Goal: Check status: Check status

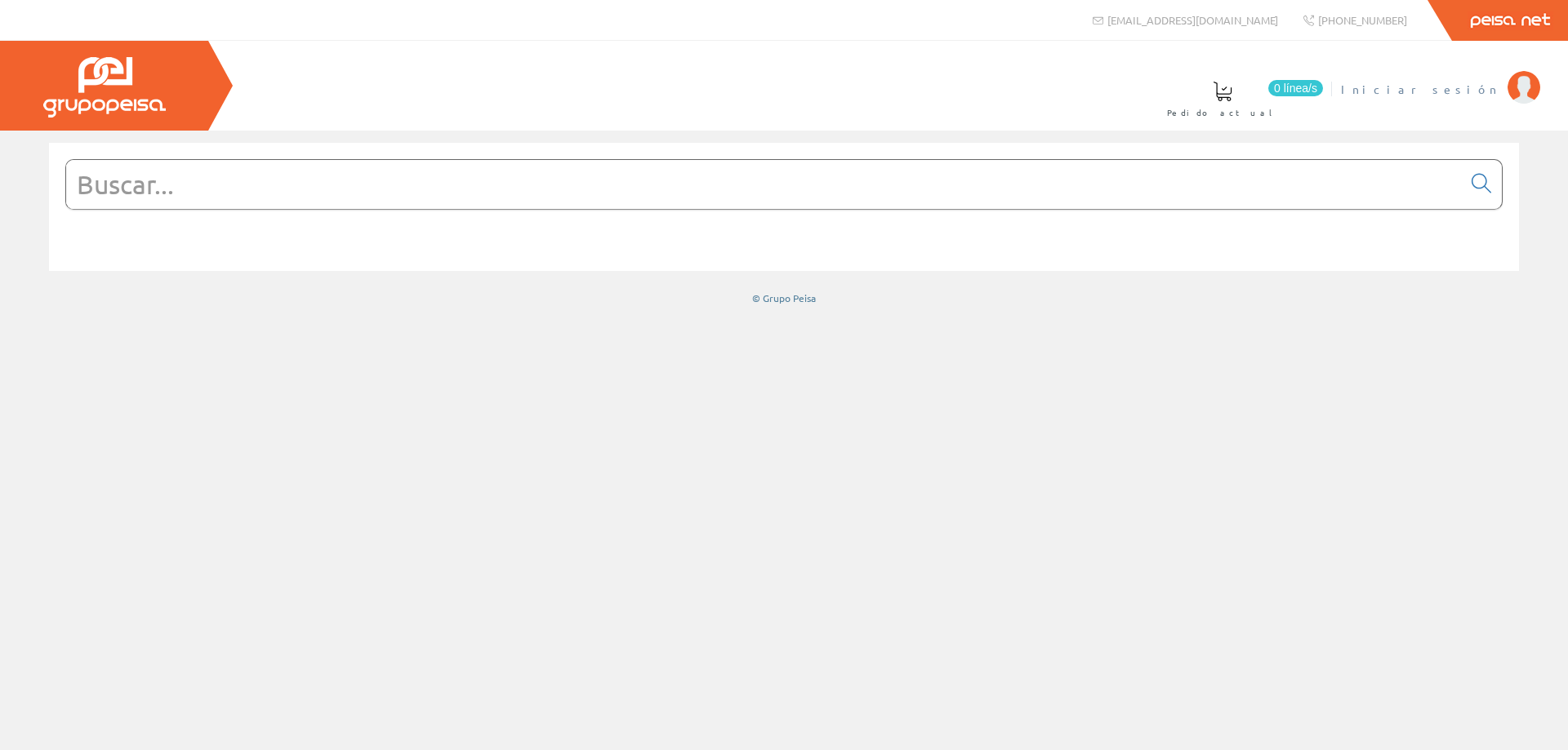
click at [1465, 86] on span "Iniciar sesión" at bounding box center [1420, 89] width 158 height 16
click at [1390, 85] on span "MONSOLAR INGENIERIA SL" at bounding box center [1367, 89] width 264 height 16
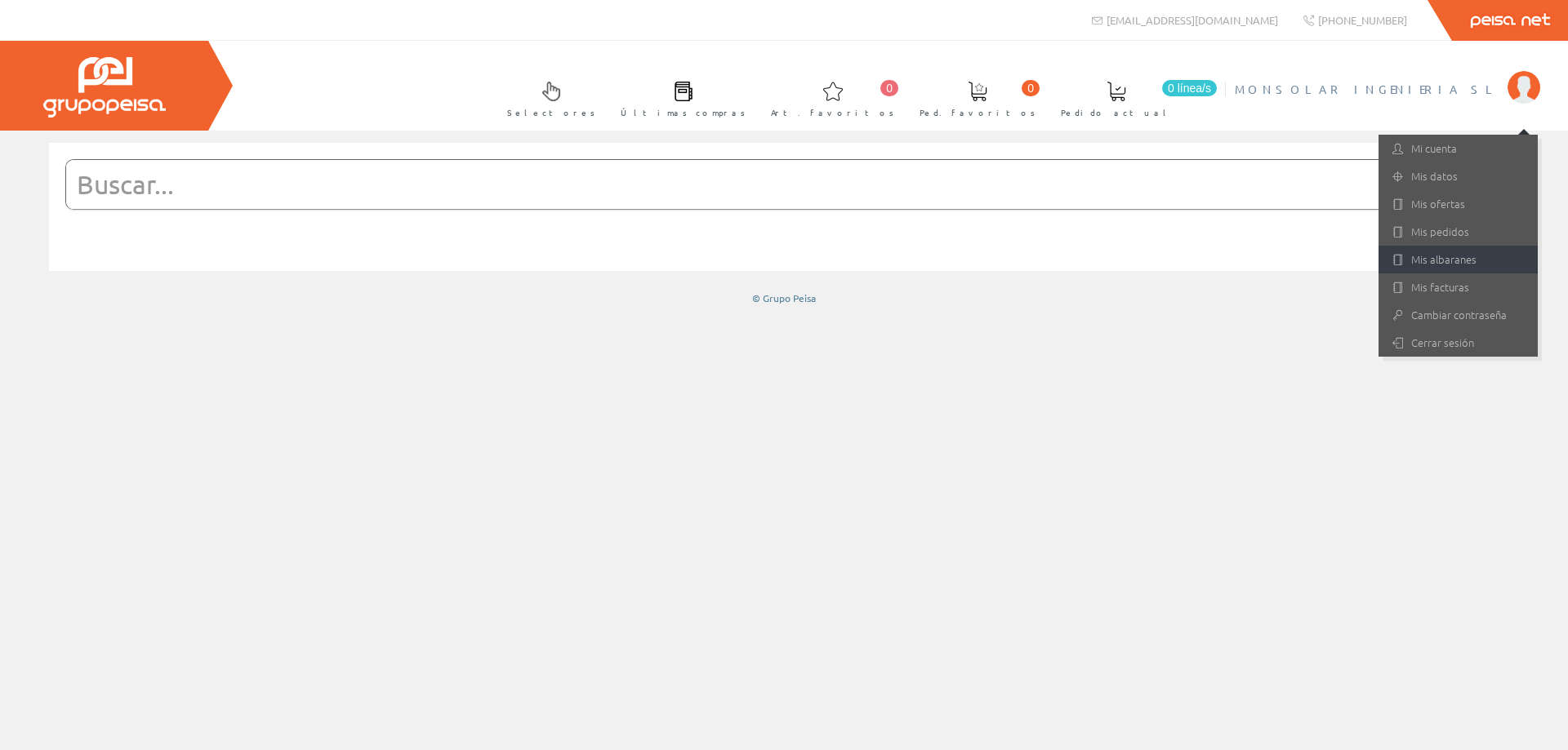
click at [1450, 260] on link "Mis albaranes" at bounding box center [1457, 260] width 159 height 28
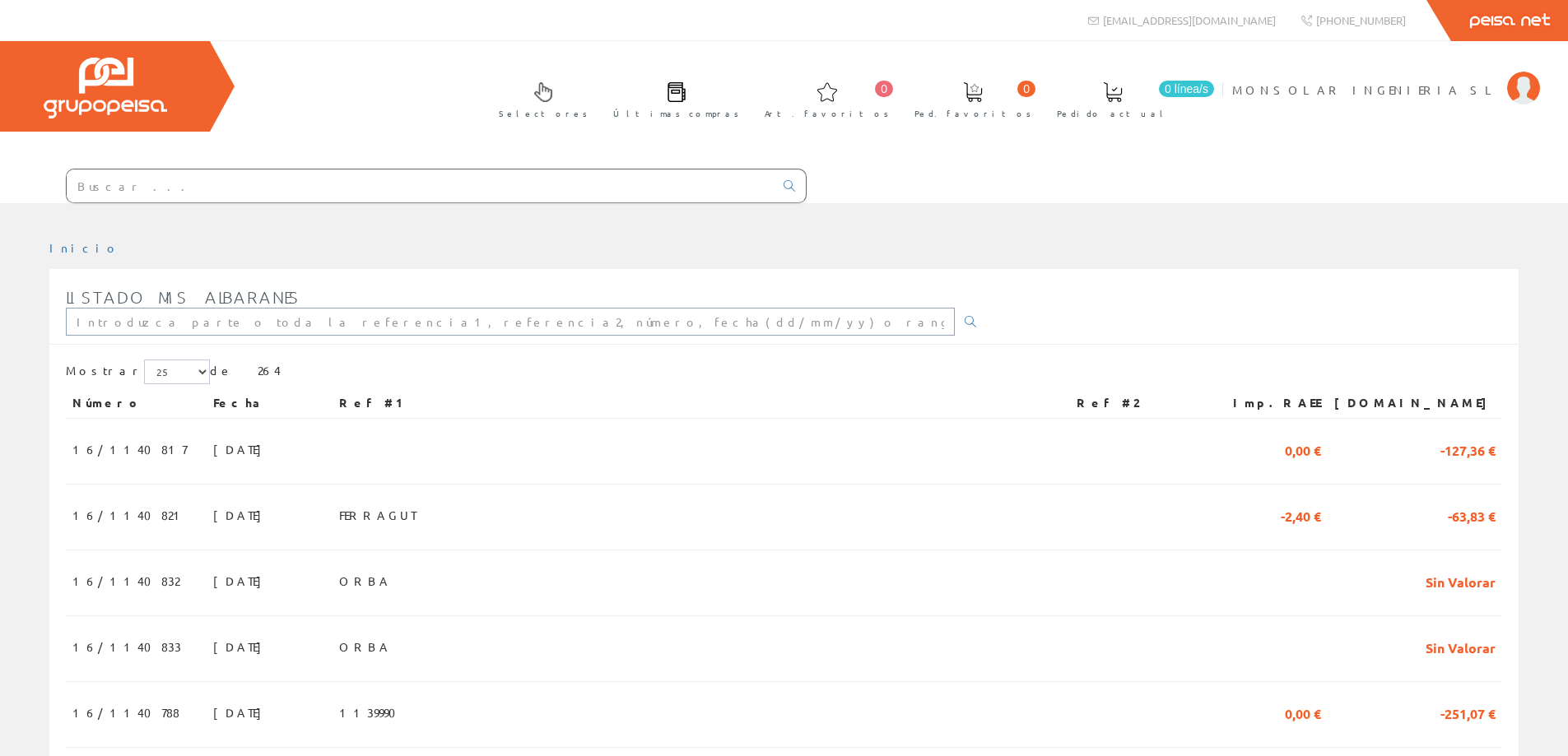
click at [228, 330] on input "text" at bounding box center [510, 321] width 889 height 28
type input "FERRAGUT"
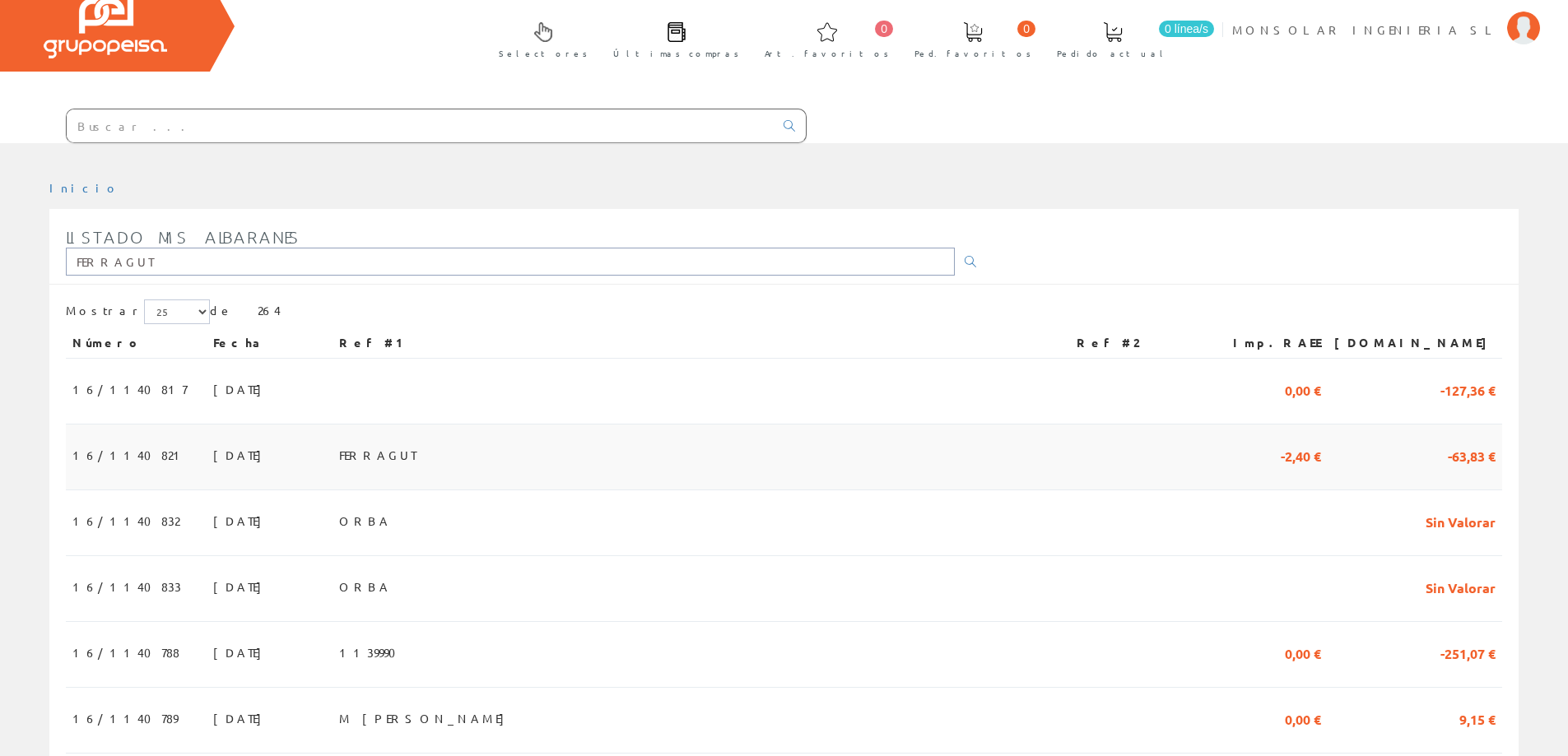
scroll to position [164, 0]
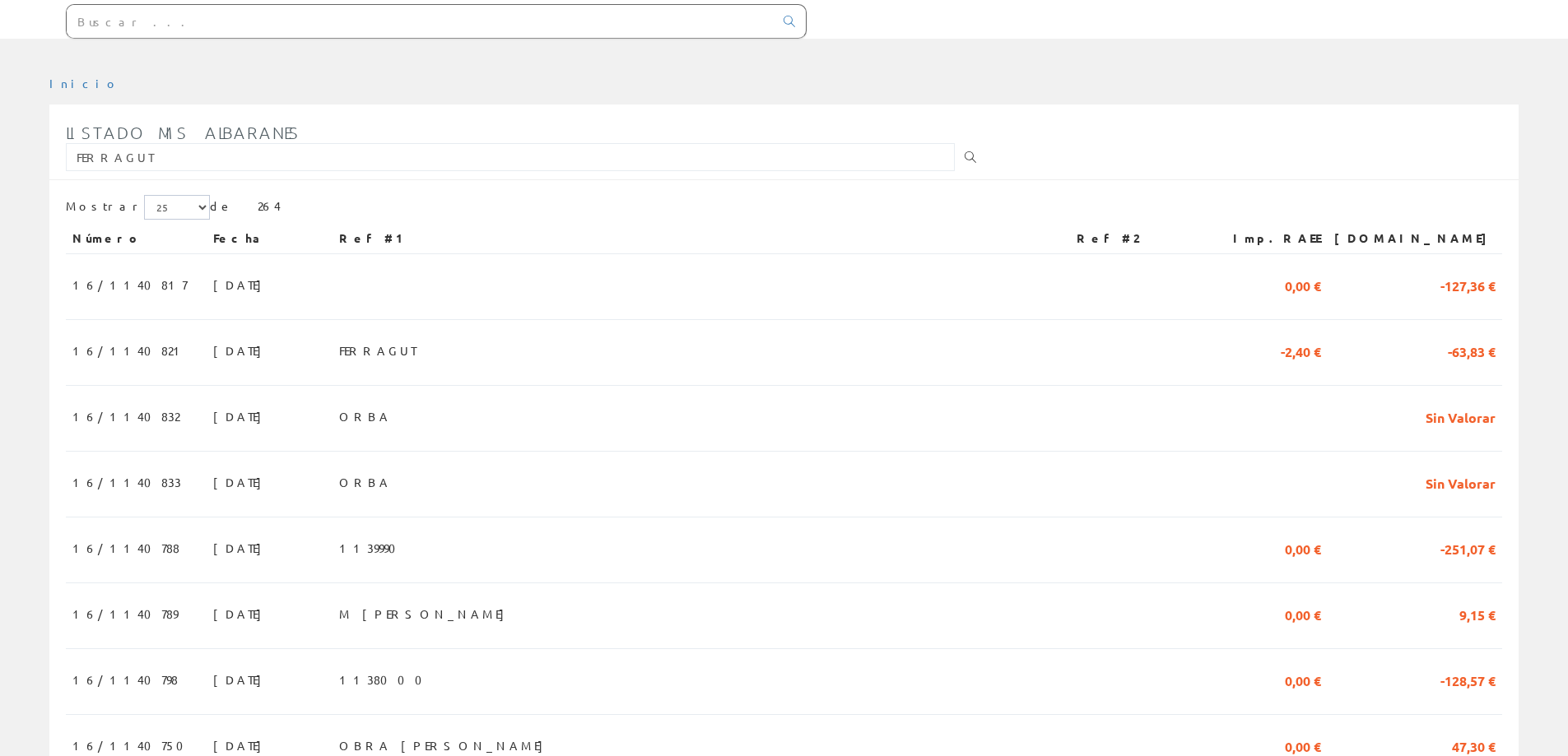
click at [965, 155] on icon at bounding box center [971, 157] width 12 height 12
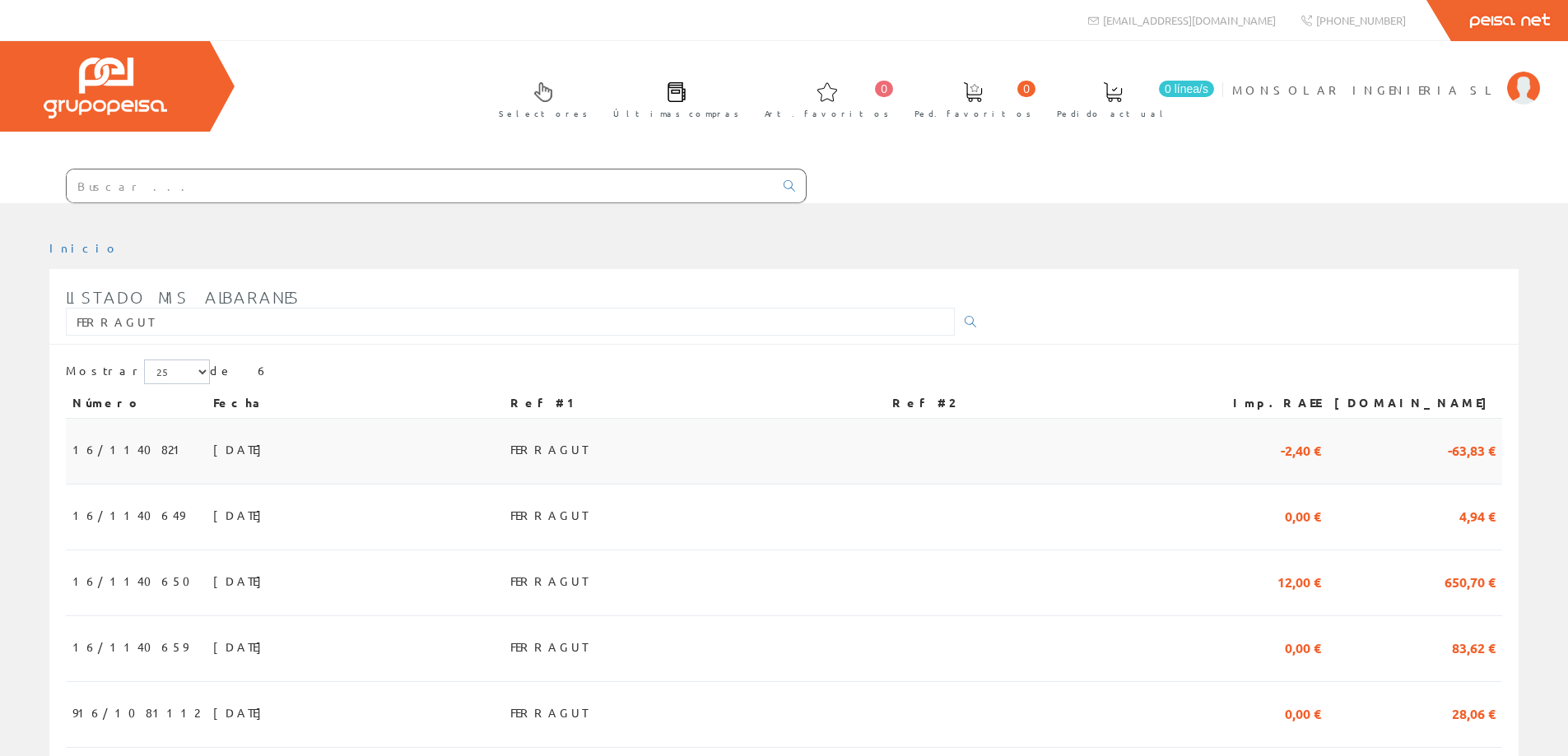
click at [214, 454] on span "28/08/2025" at bounding box center [241, 449] width 57 height 28
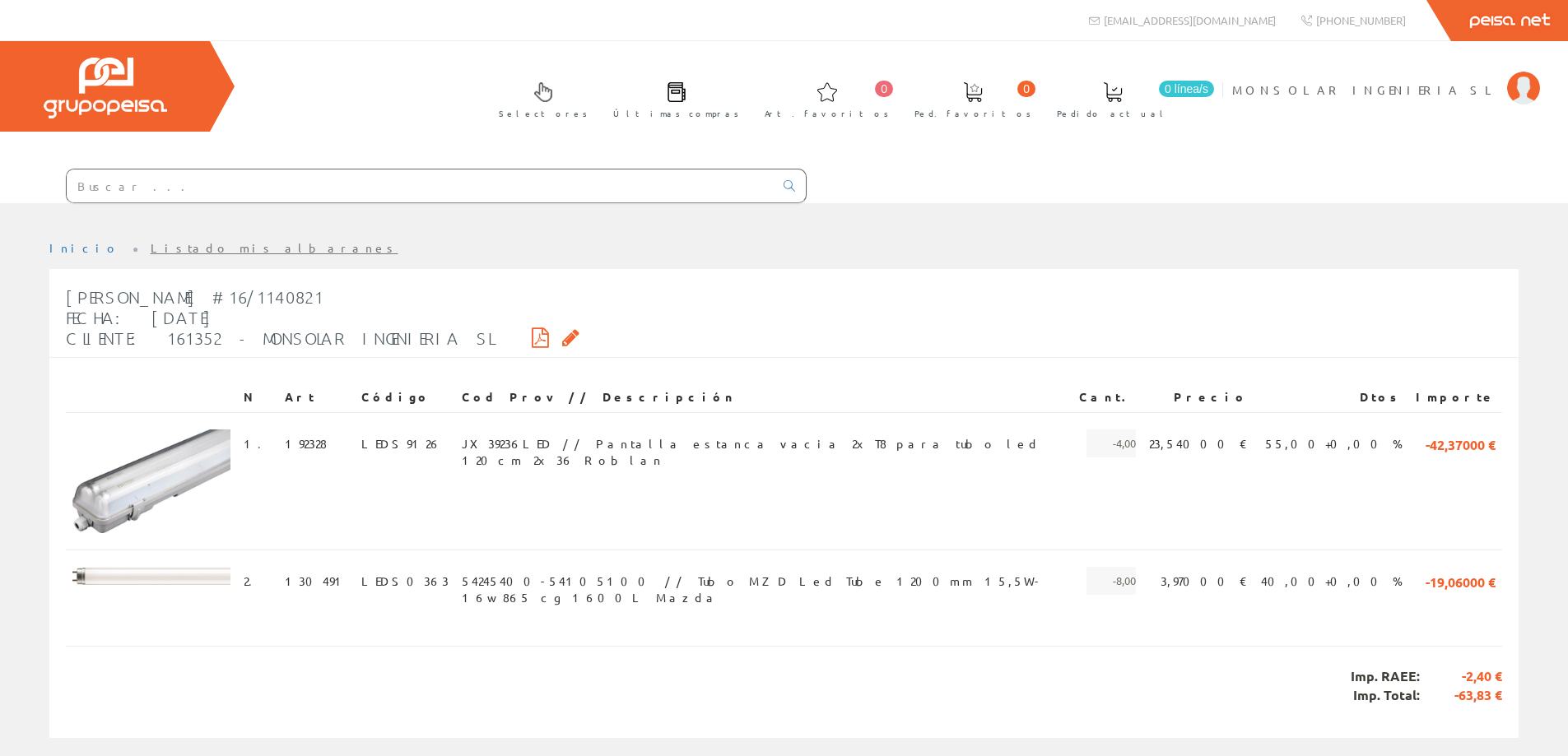
click at [532, 340] on icon at bounding box center [541, 338] width 17 height 12
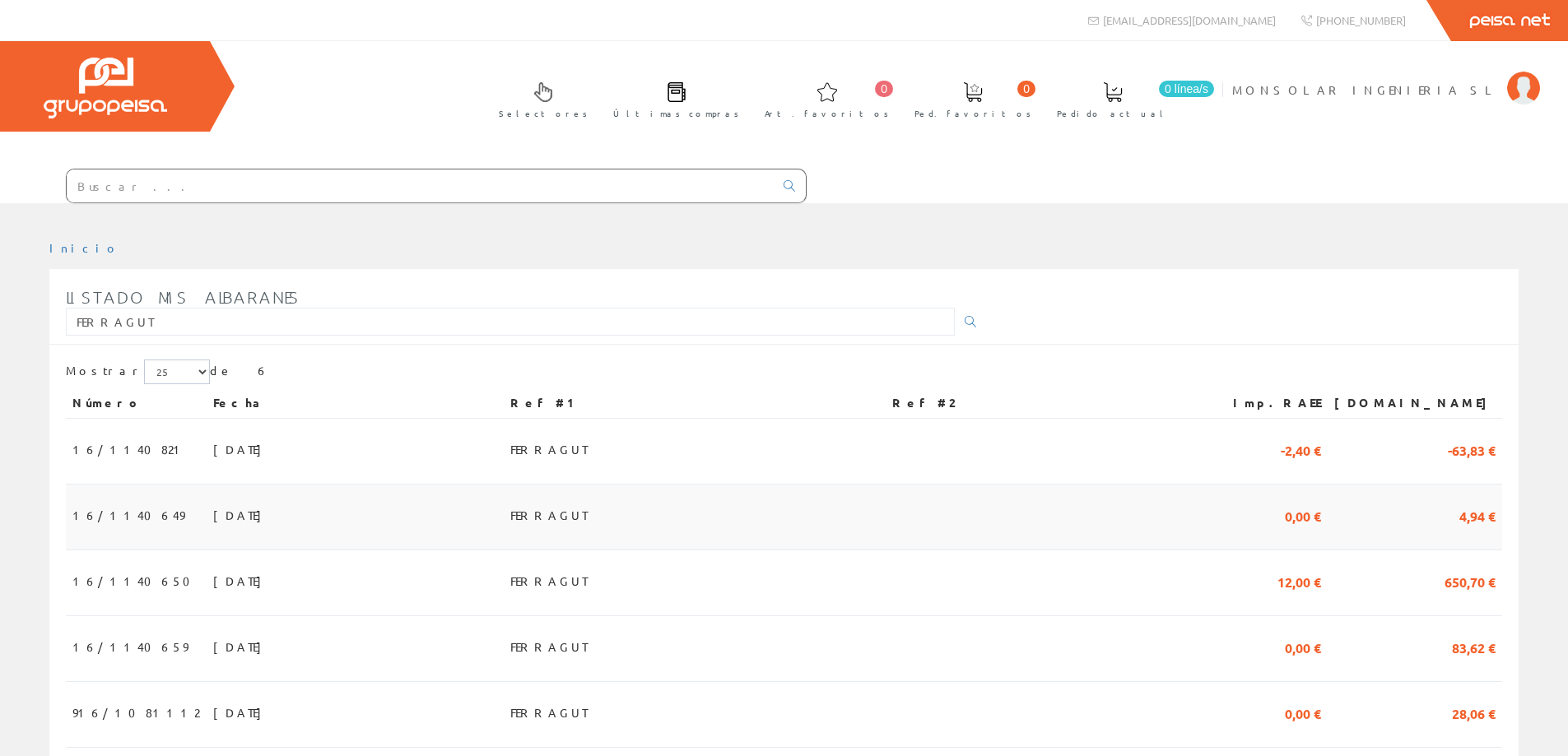
click at [214, 511] on span "[DATE]" at bounding box center [241, 515] width 57 height 28
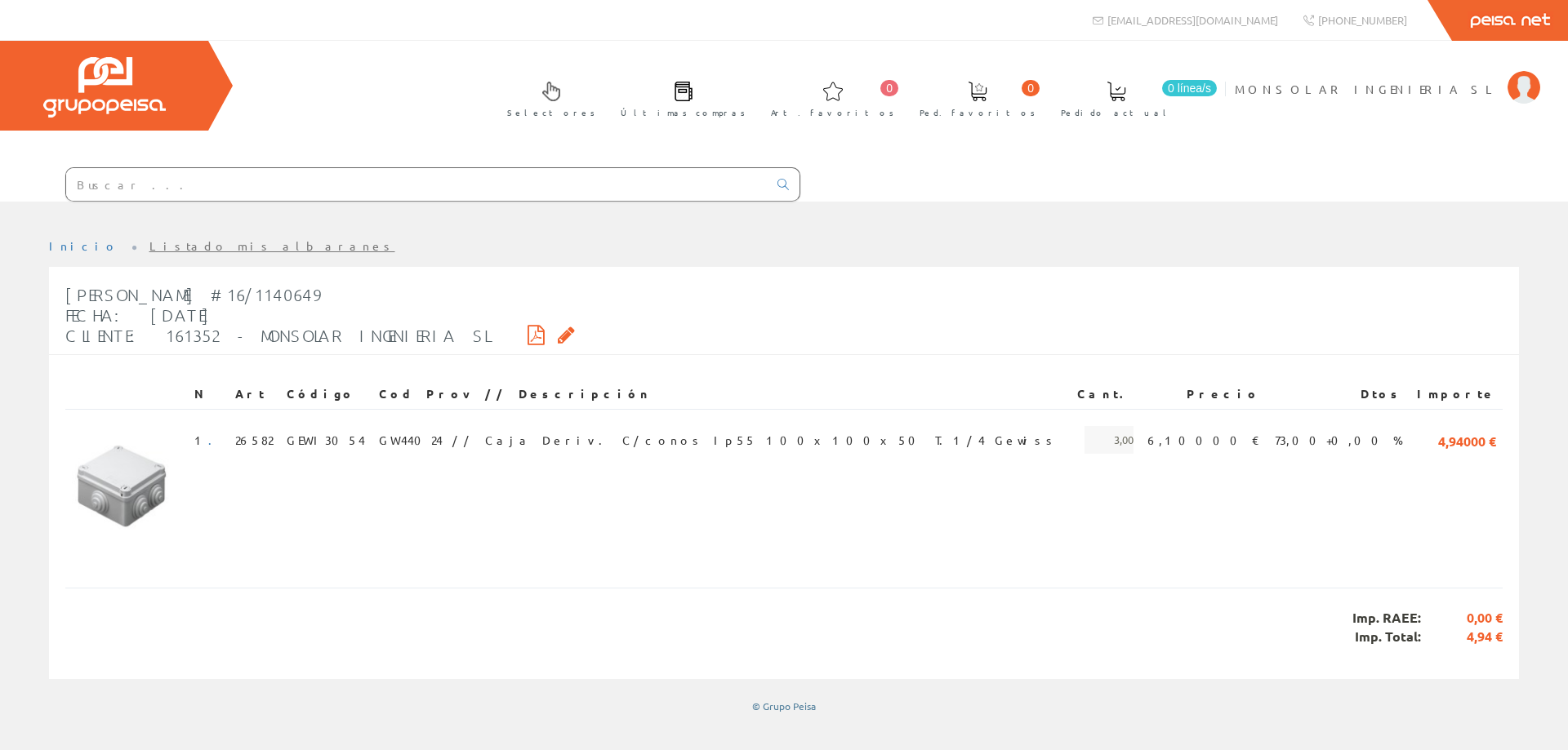
click at [528, 332] on icon at bounding box center [536, 335] width 17 height 11
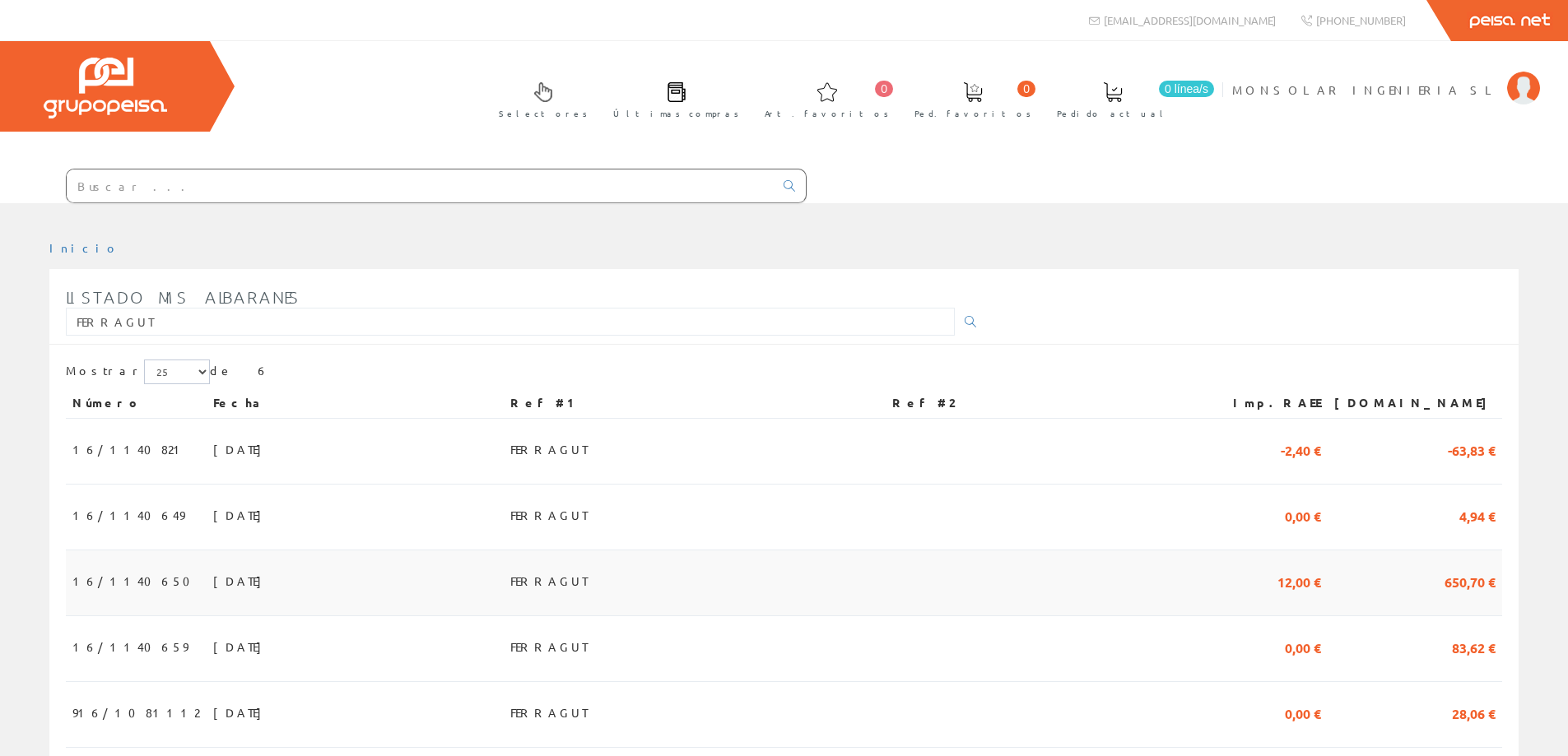
click at [214, 580] on span "[DATE]" at bounding box center [241, 580] width 57 height 28
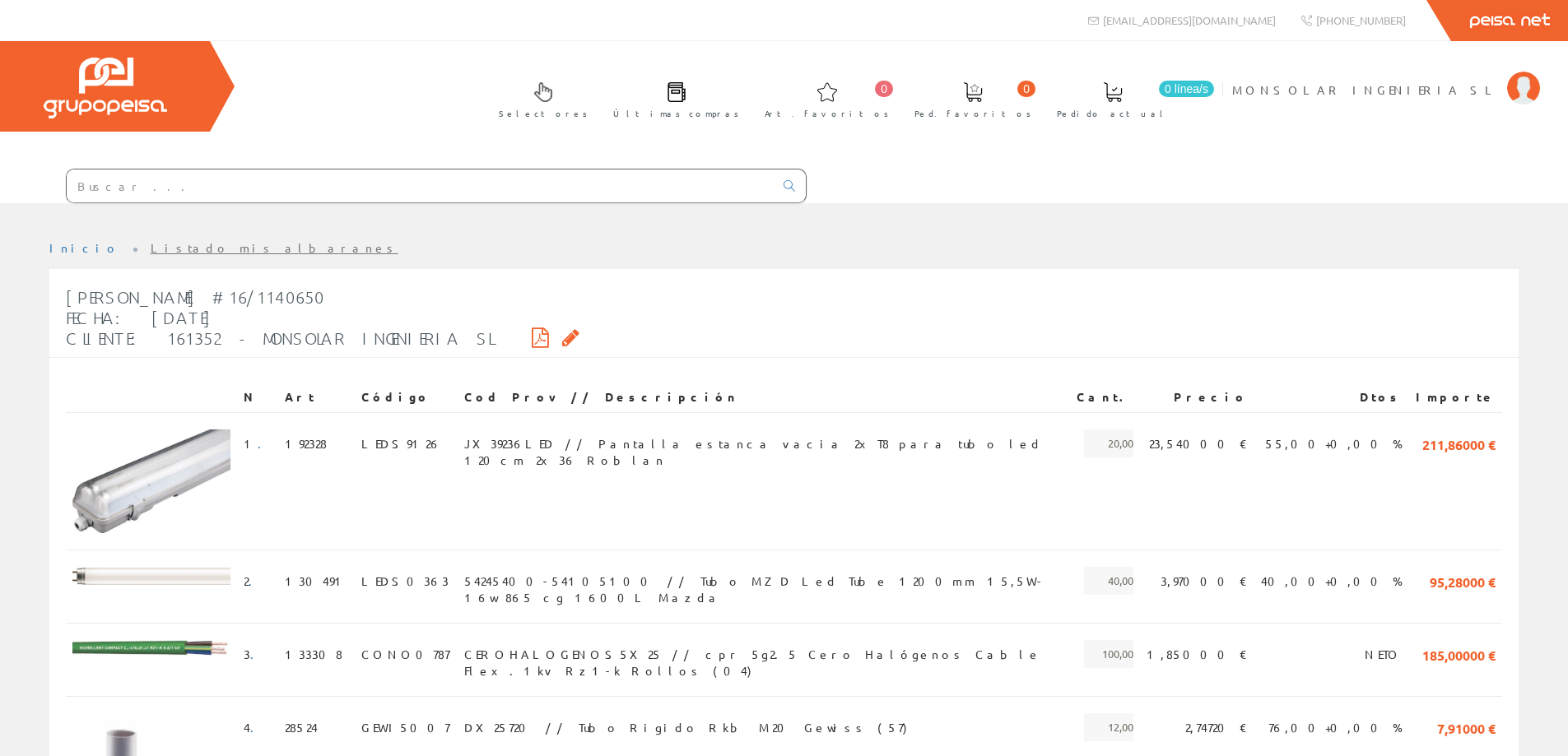
click at [532, 334] on icon at bounding box center [541, 338] width 17 height 12
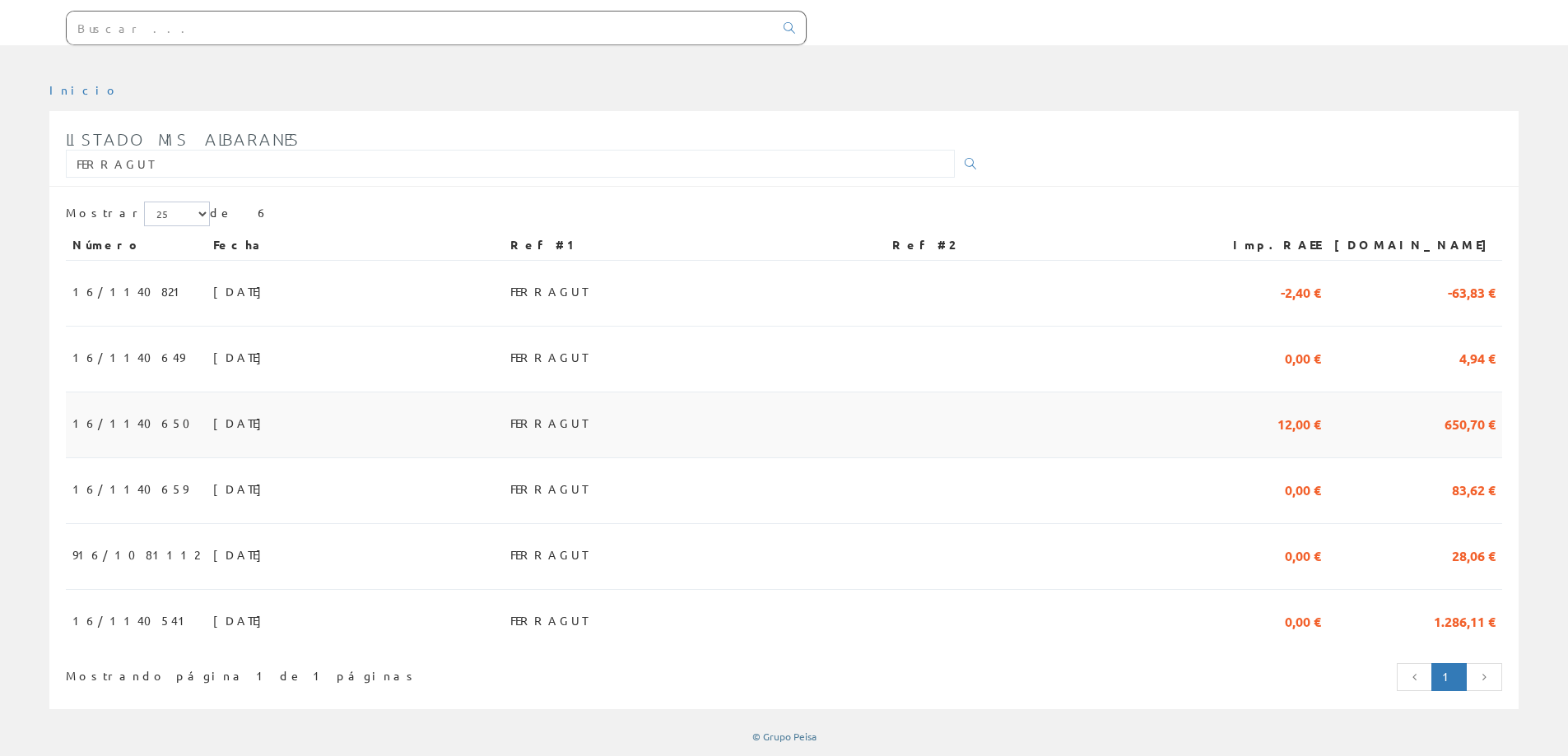
scroll to position [163, 0]
click at [214, 491] on span "[DATE]" at bounding box center [241, 489] width 57 height 28
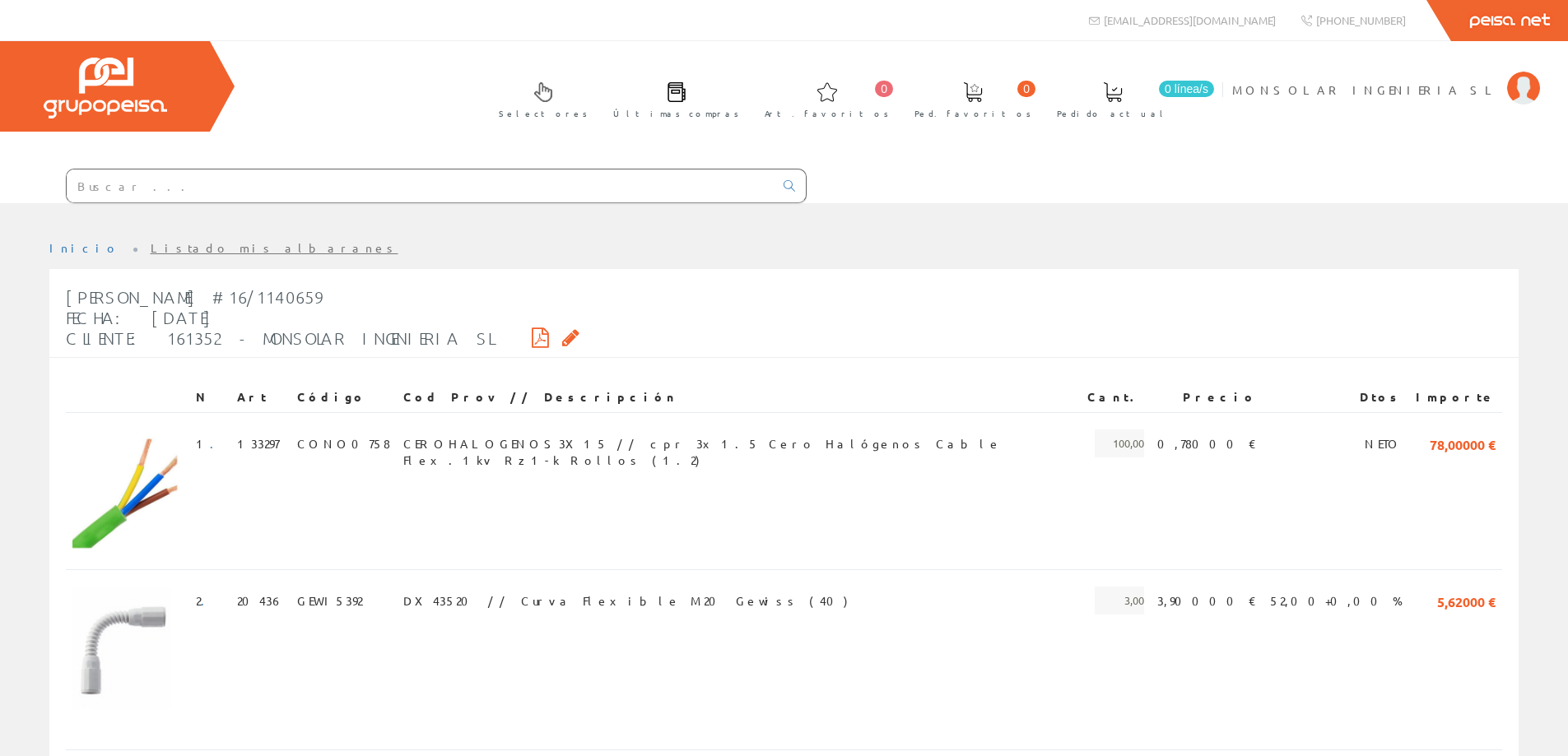
click at [532, 343] on icon at bounding box center [541, 338] width 17 height 12
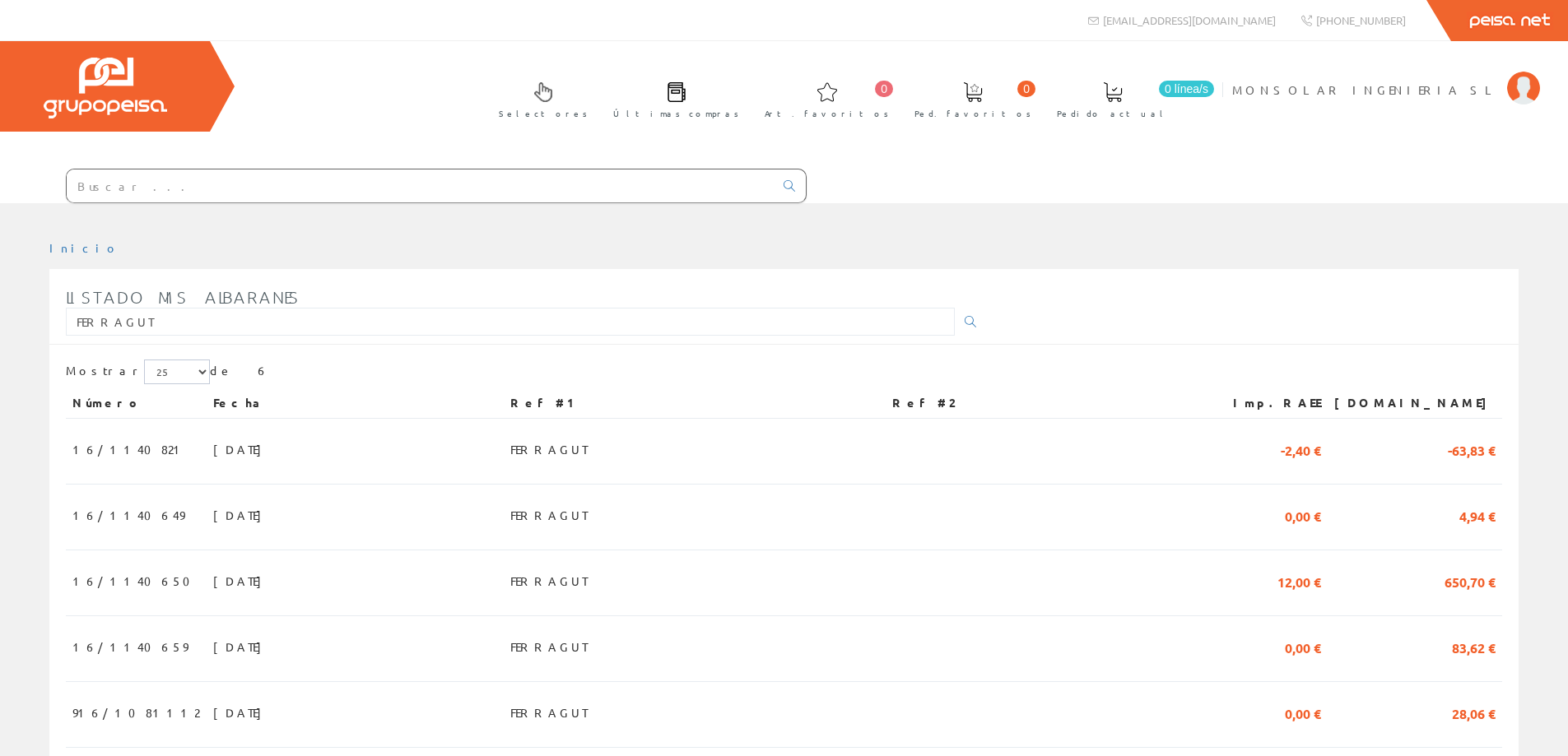
scroll to position [163, 0]
